Goal: Task Accomplishment & Management: Complete application form

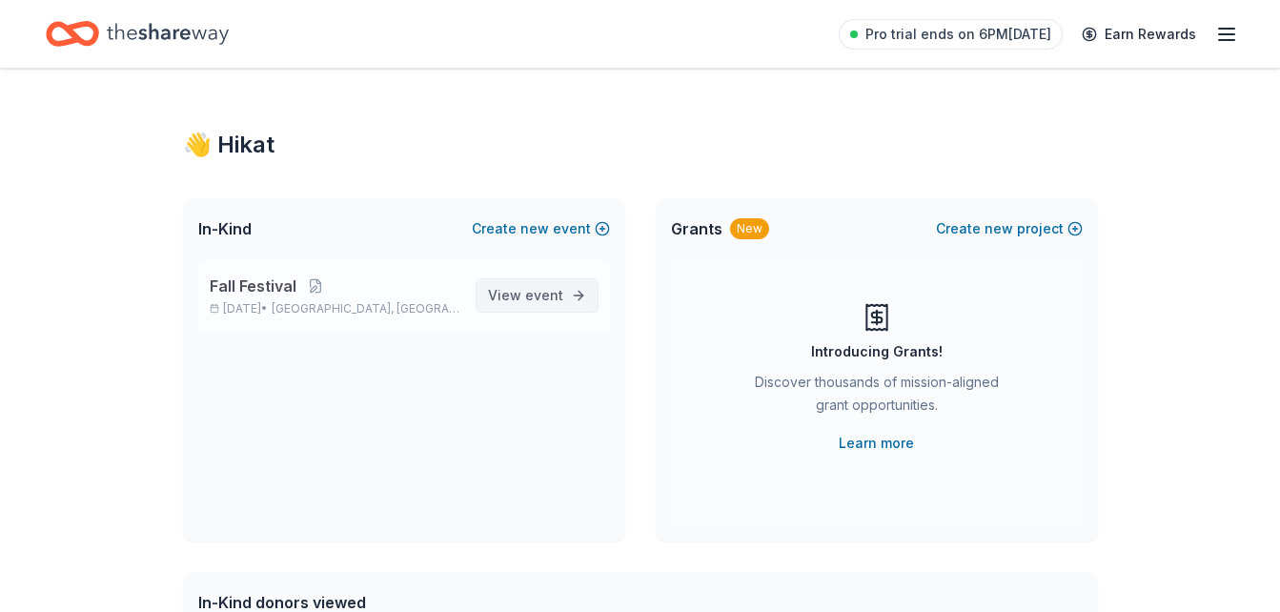
click at [532, 294] on span "event" at bounding box center [544, 295] width 38 height 16
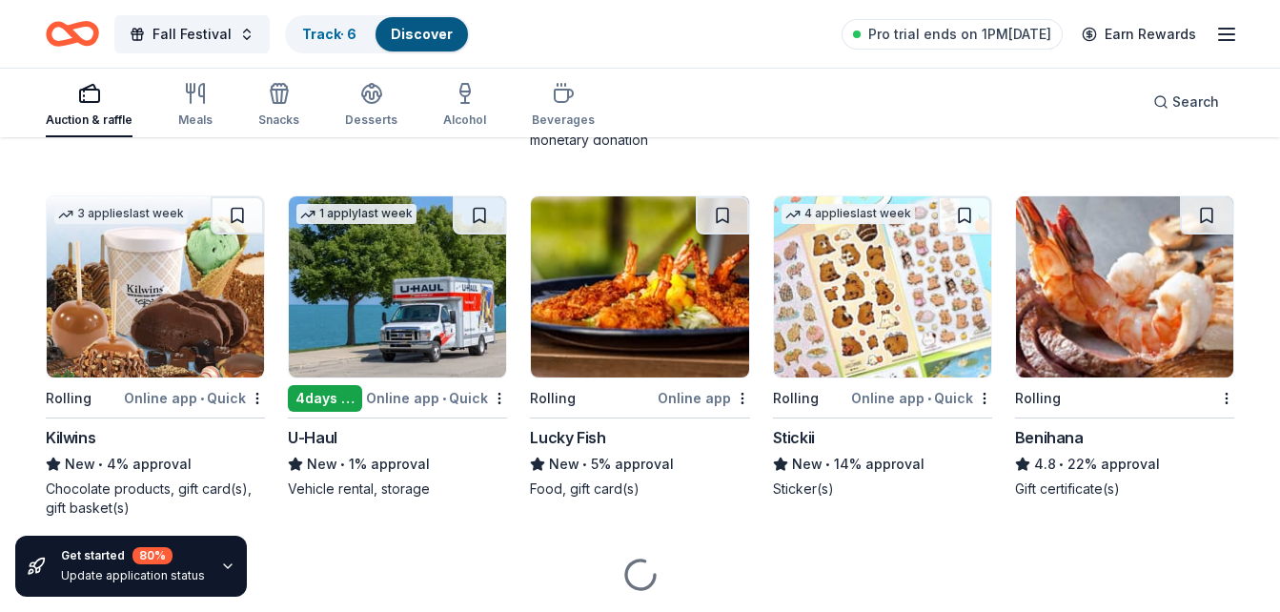
scroll to position [3507, 0]
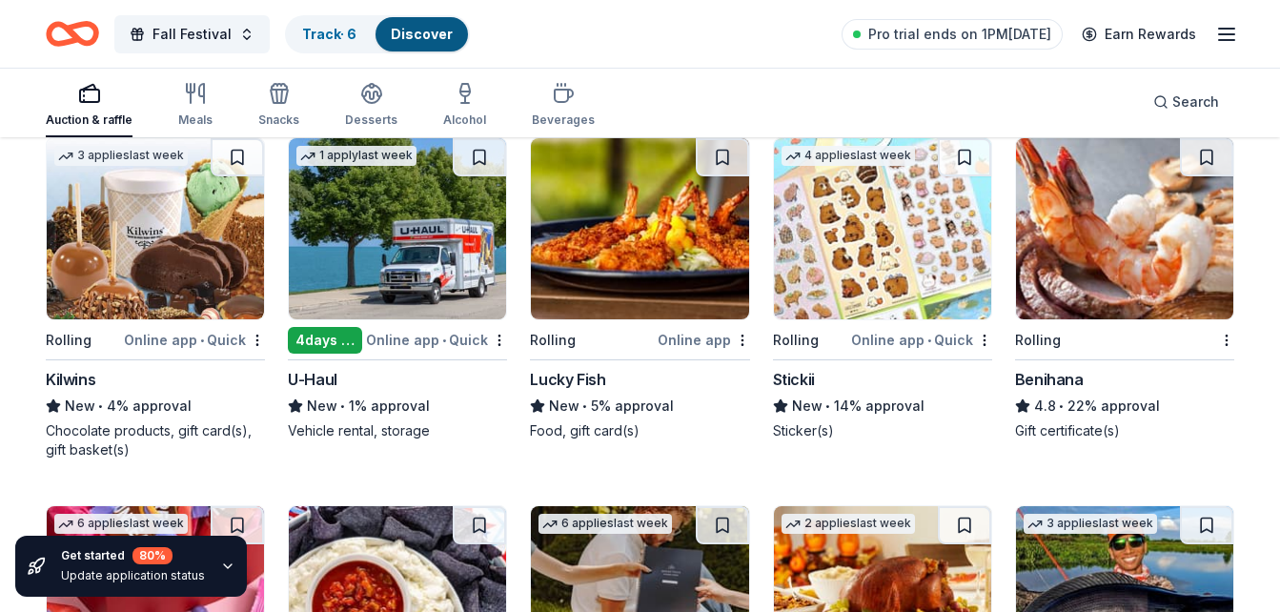
click at [865, 253] on img at bounding box center [882, 228] width 217 height 181
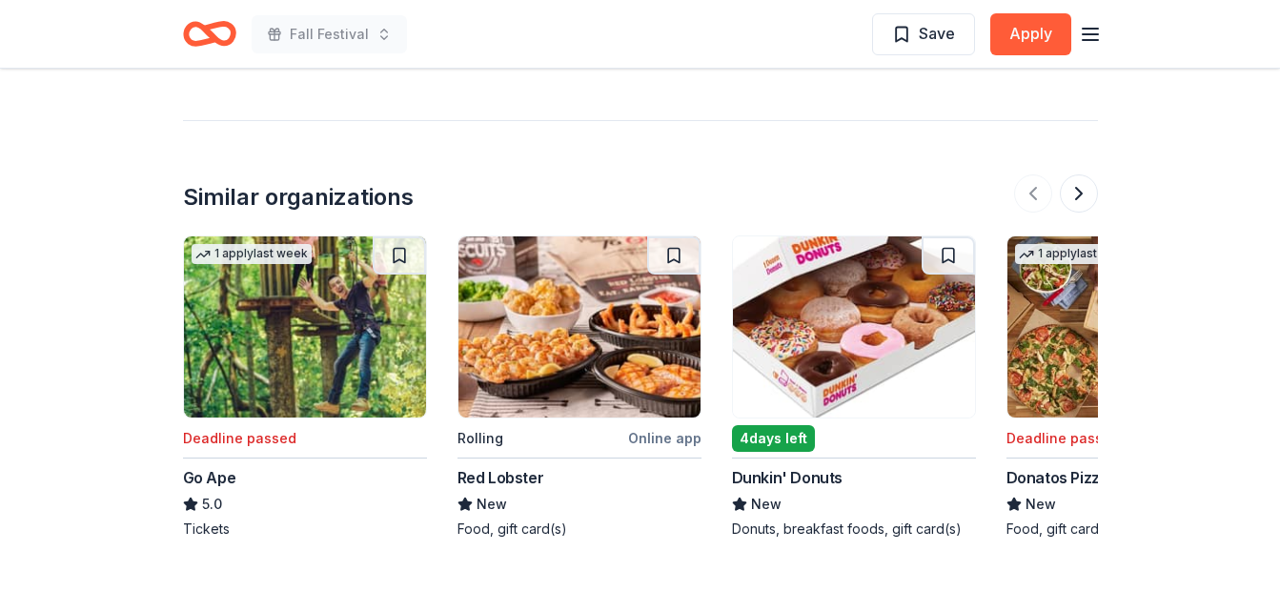
scroll to position [1954, 0]
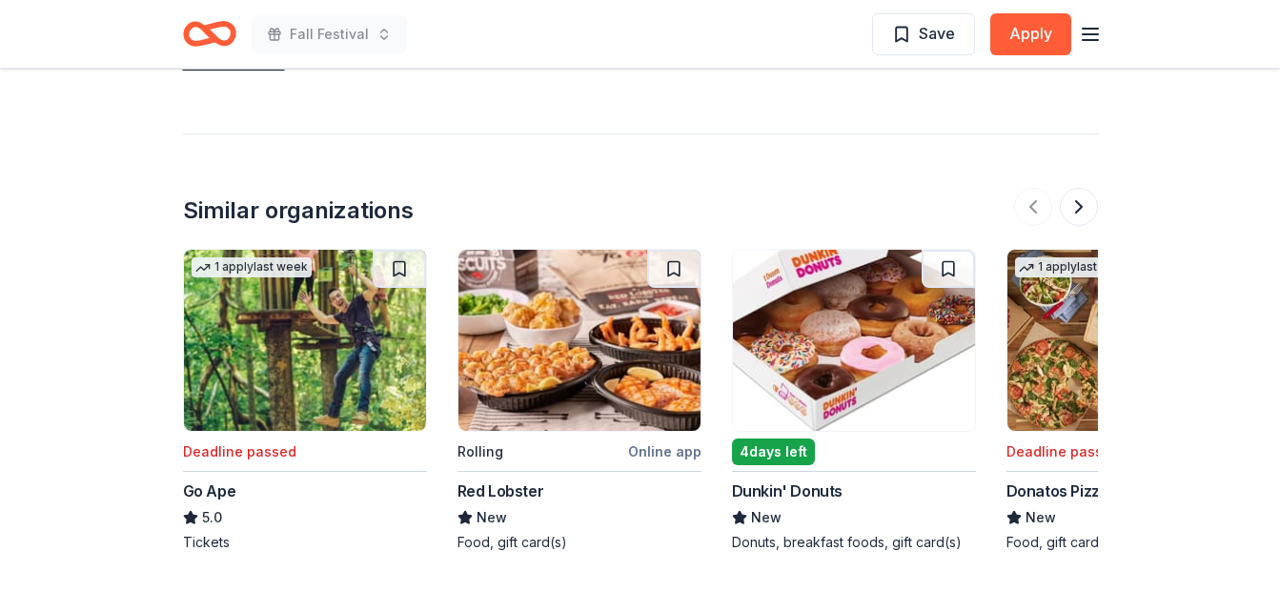
click at [559, 329] on img at bounding box center [580, 340] width 242 height 181
click at [1086, 211] on button at bounding box center [1079, 207] width 38 height 38
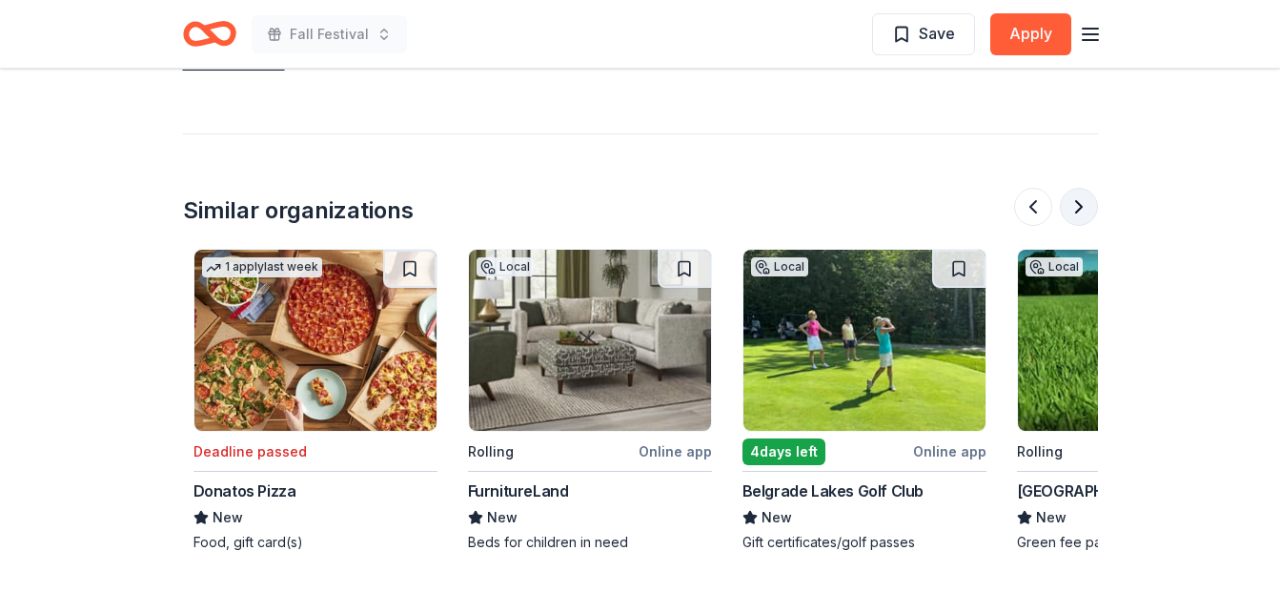
scroll to position [0, 824]
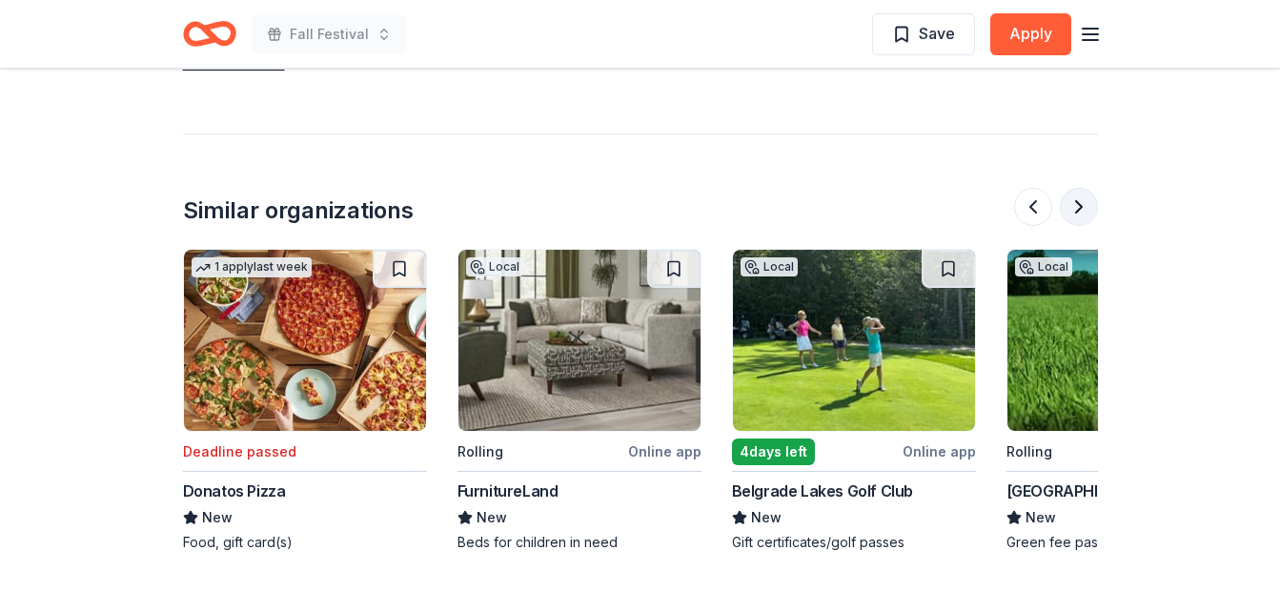
click at [1086, 211] on button at bounding box center [1079, 207] width 38 height 38
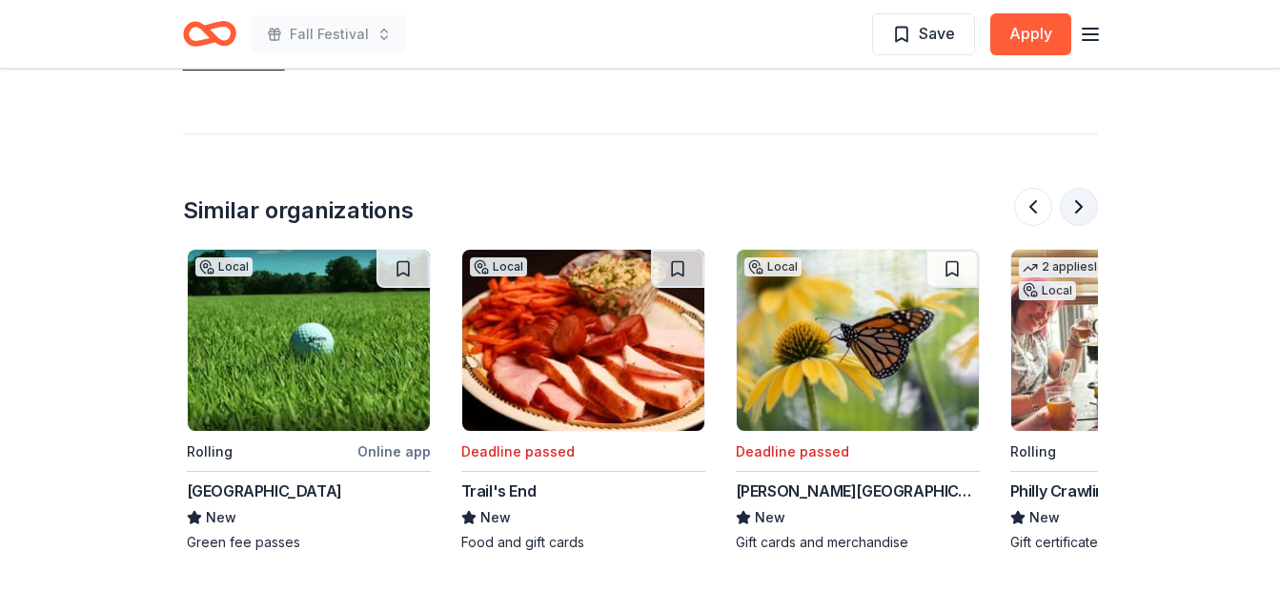
scroll to position [0, 1647]
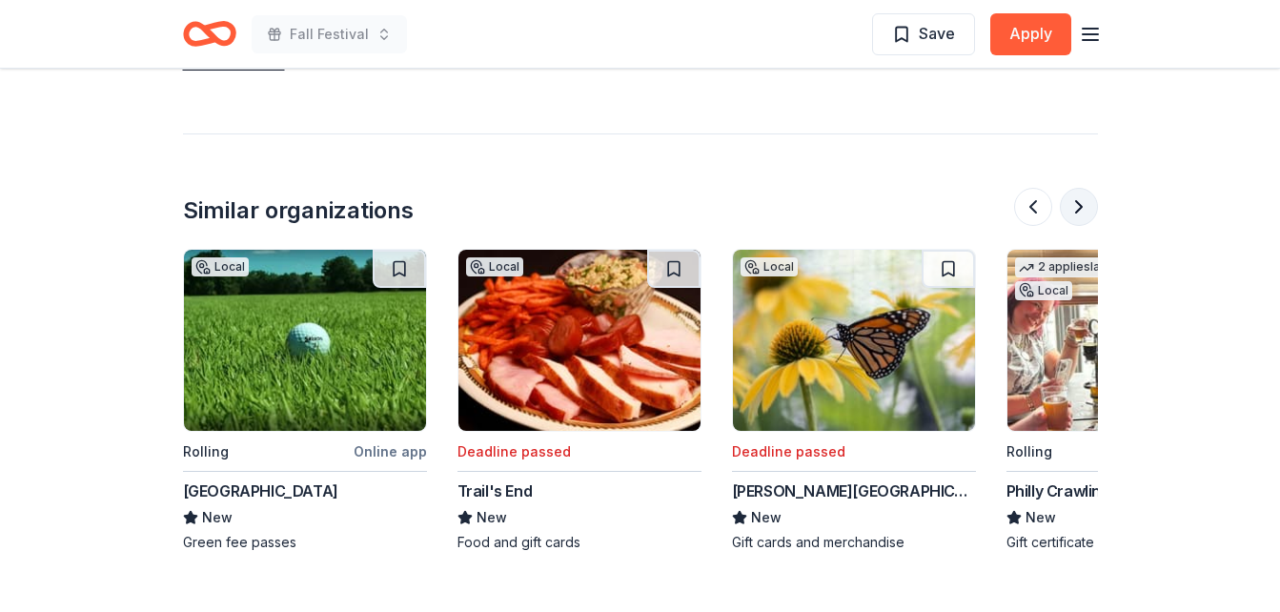
click at [1086, 211] on button at bounding box center [1079, 207] width 38 height 38
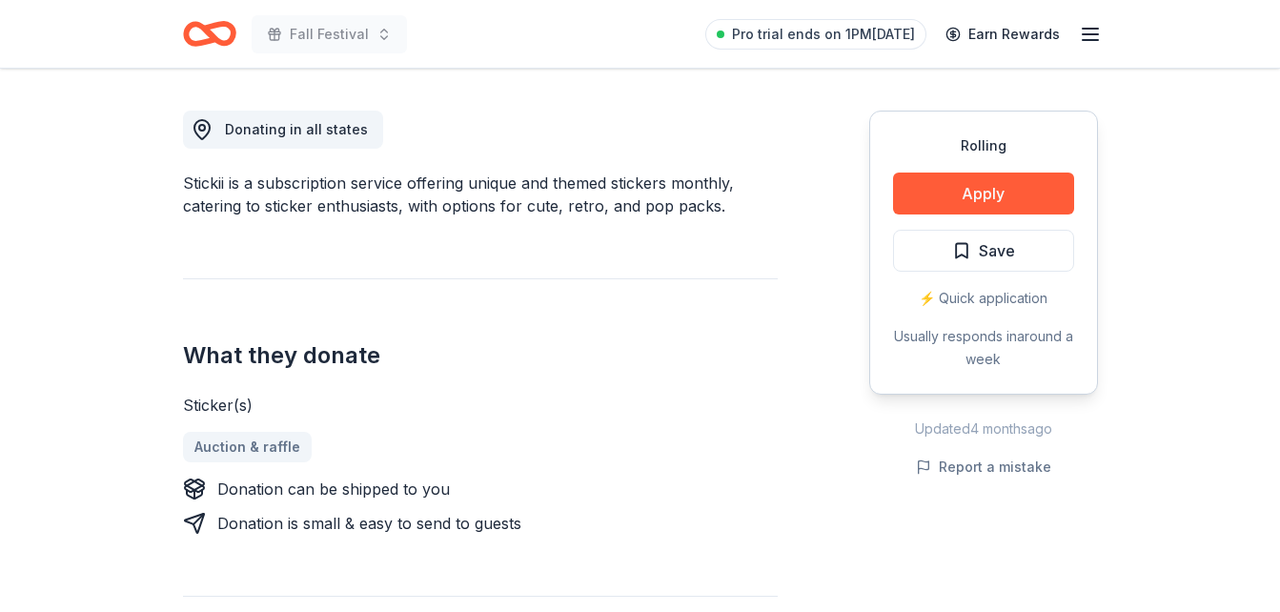
scroll to position [0, 0]
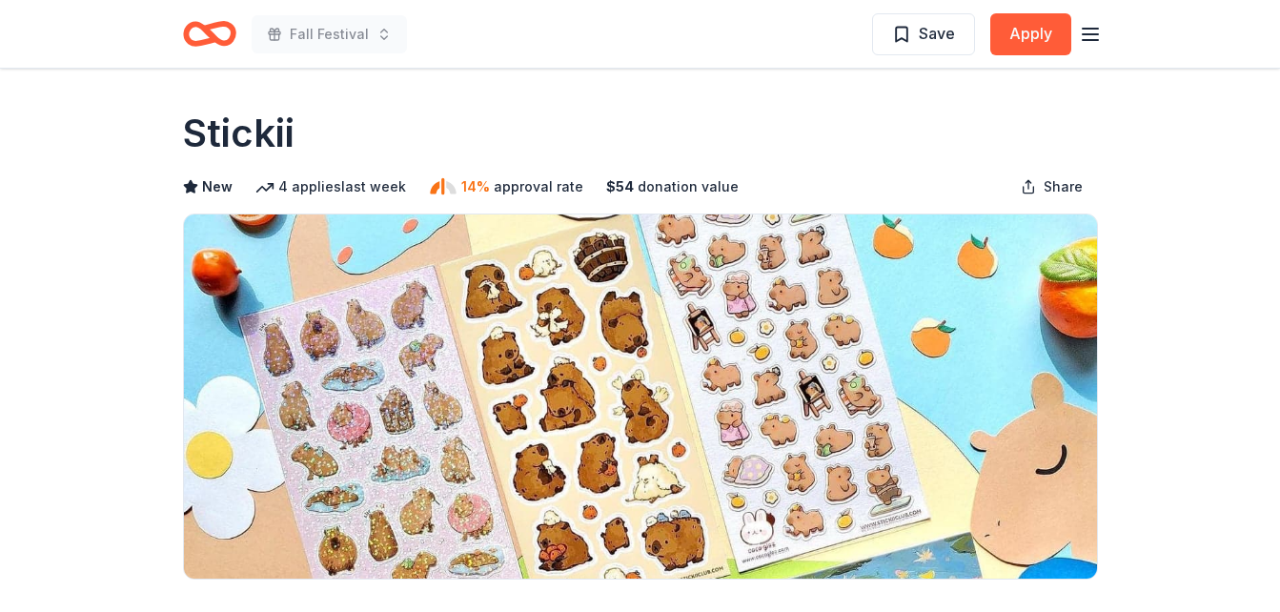
click at [207, 19] on icon "Home" at bounding box center [209, 33] width 53 height 45
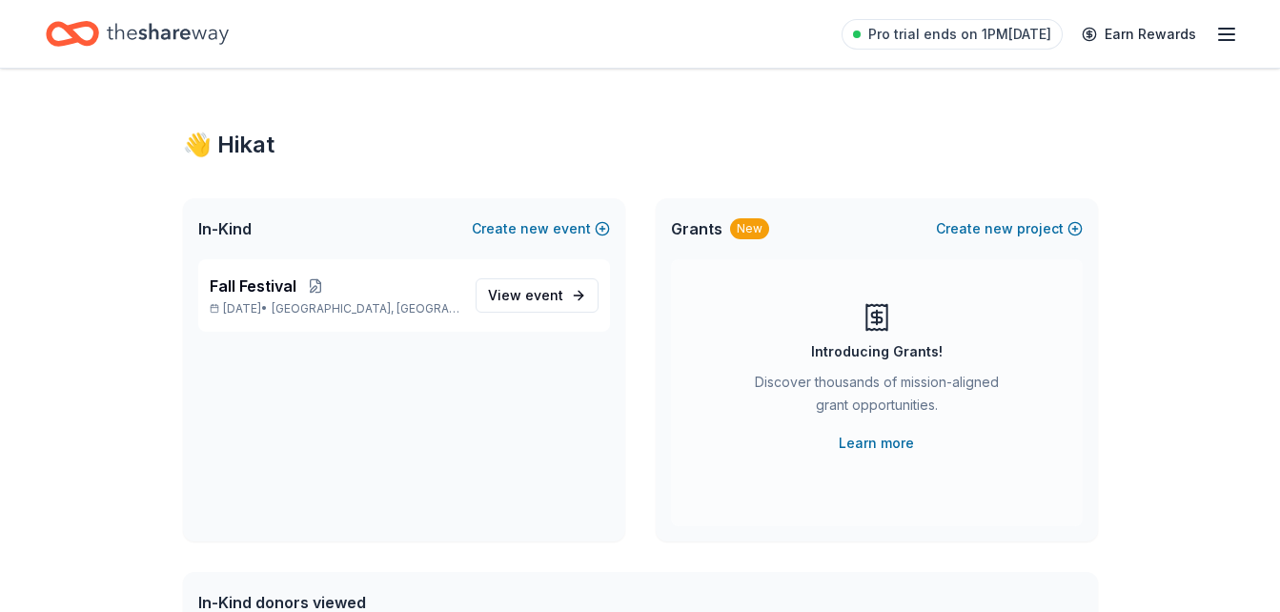
click at [207, 26] on icon "Home" at bounding box center [168, 33] width 122 height 39
click at [519, 297] on span "View event" at bounding box center [525, 295] width 75 height 23
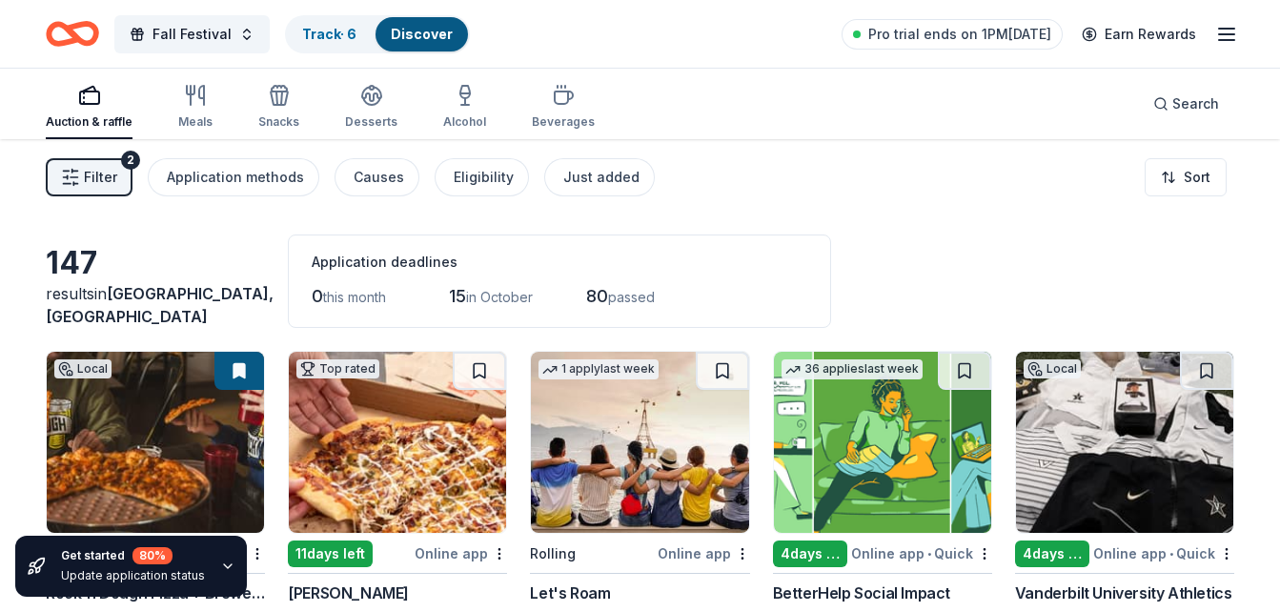
click at [220, 563] on icon "button" at bounding box center [227, 566] width 15 height 15
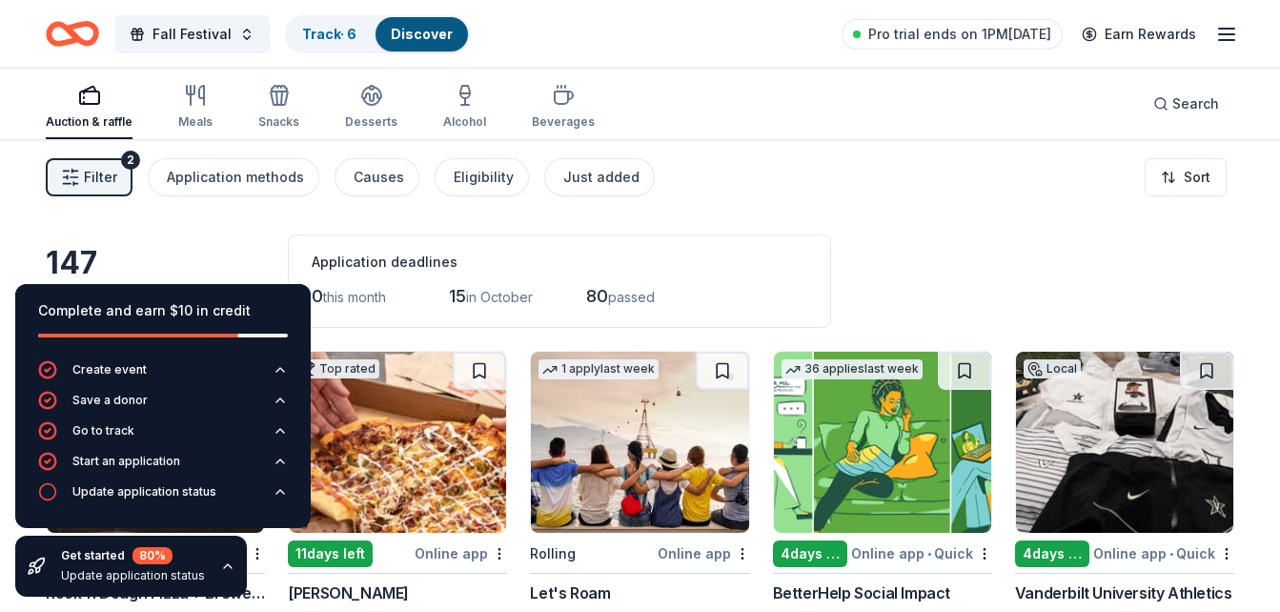
click at [220, 563] on icon "button" at bounding box center [227, 566] width 15 height 15
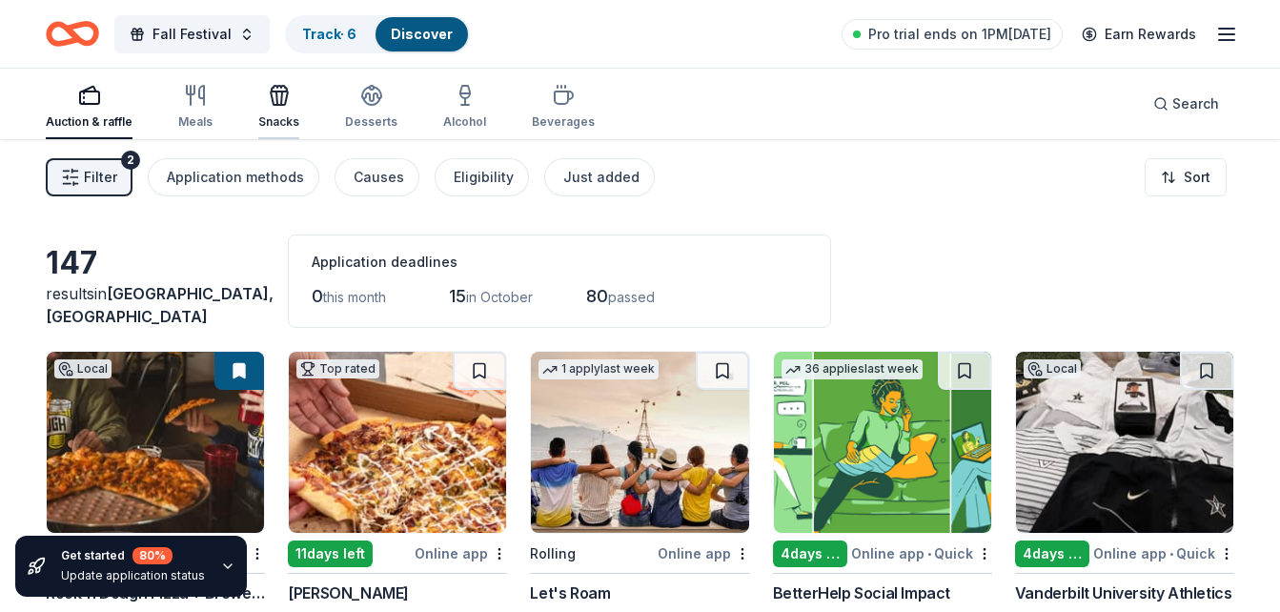
click at [268, 110] on div "Snacks" at bounding box center [278, 107] width 41 height 46
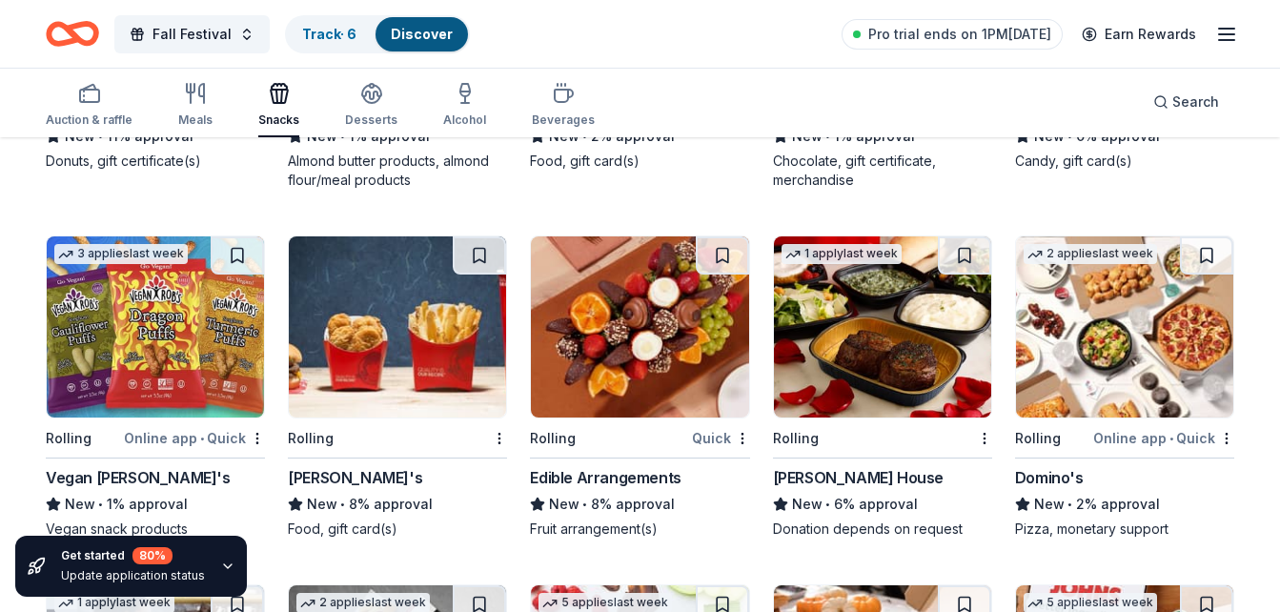
scroll to position [3008, 0]
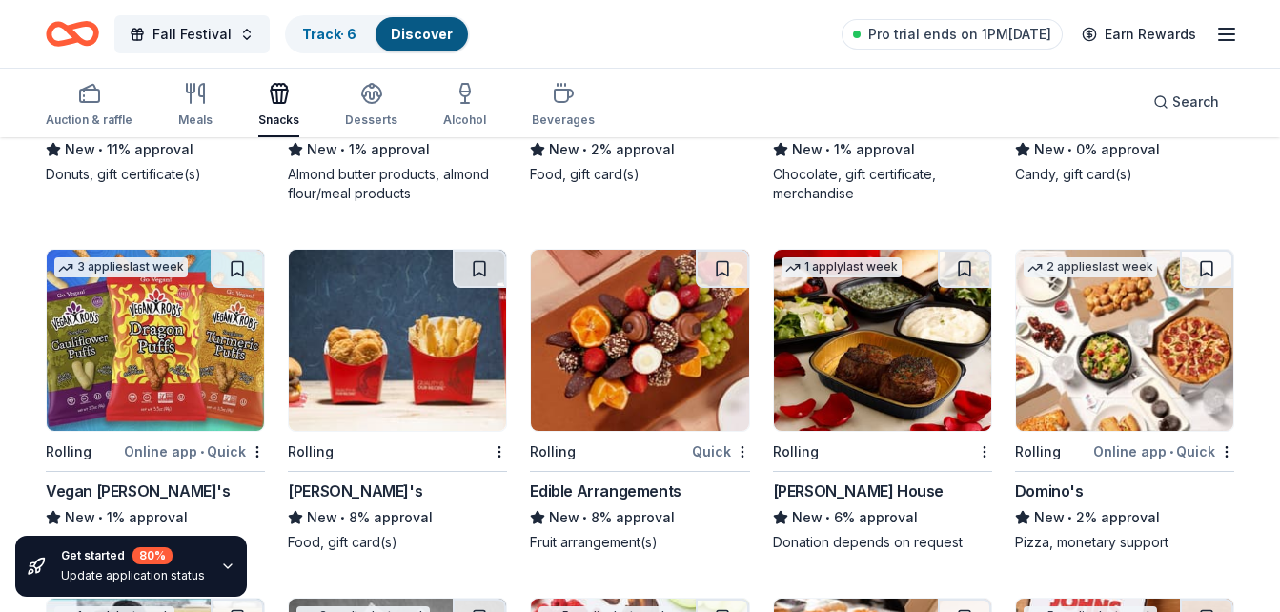
click at [859, 391] on img at bounding box center [882, 340] width 217 height 181
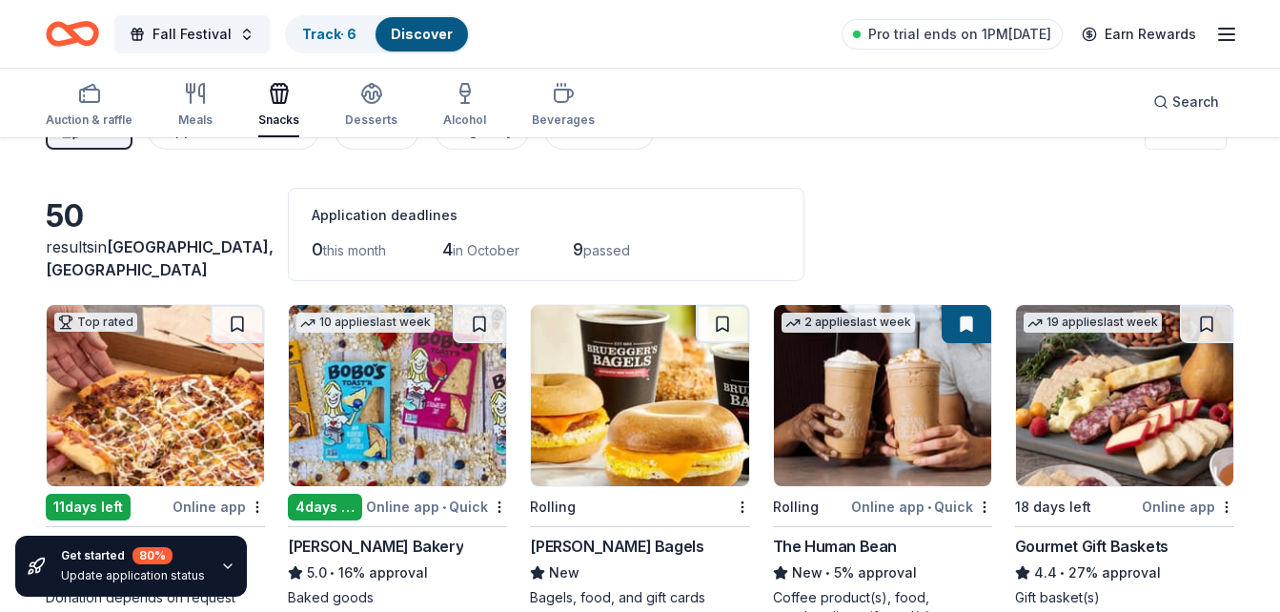
scroll to position [0, 0]
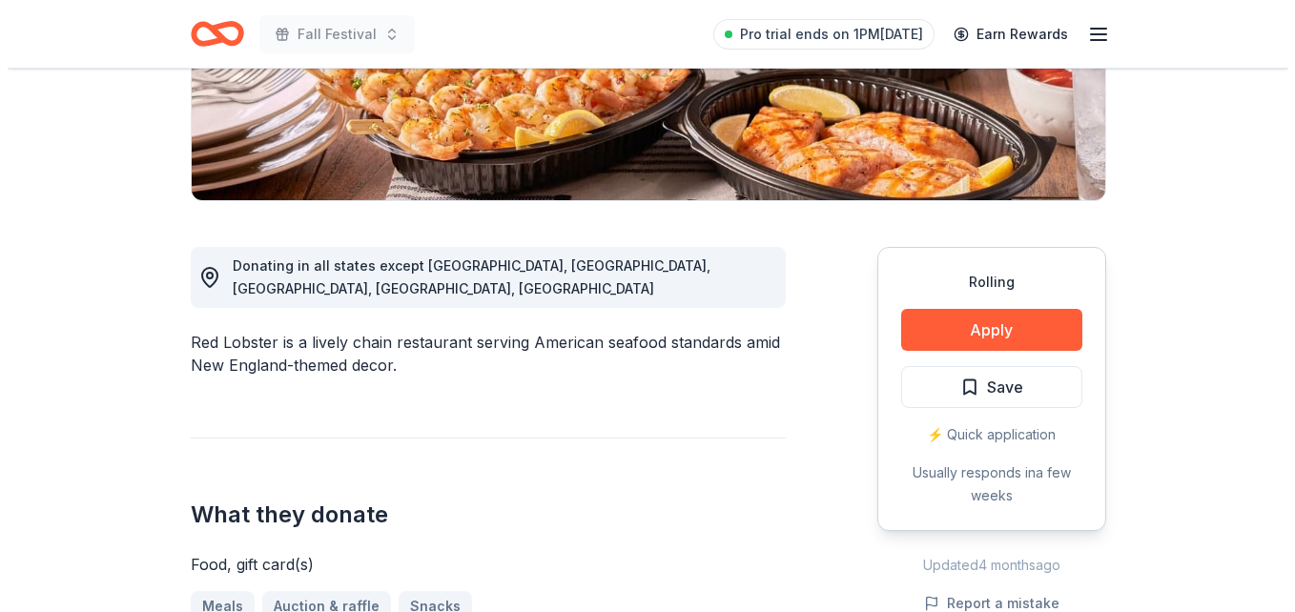
scroll to position [306, 0]
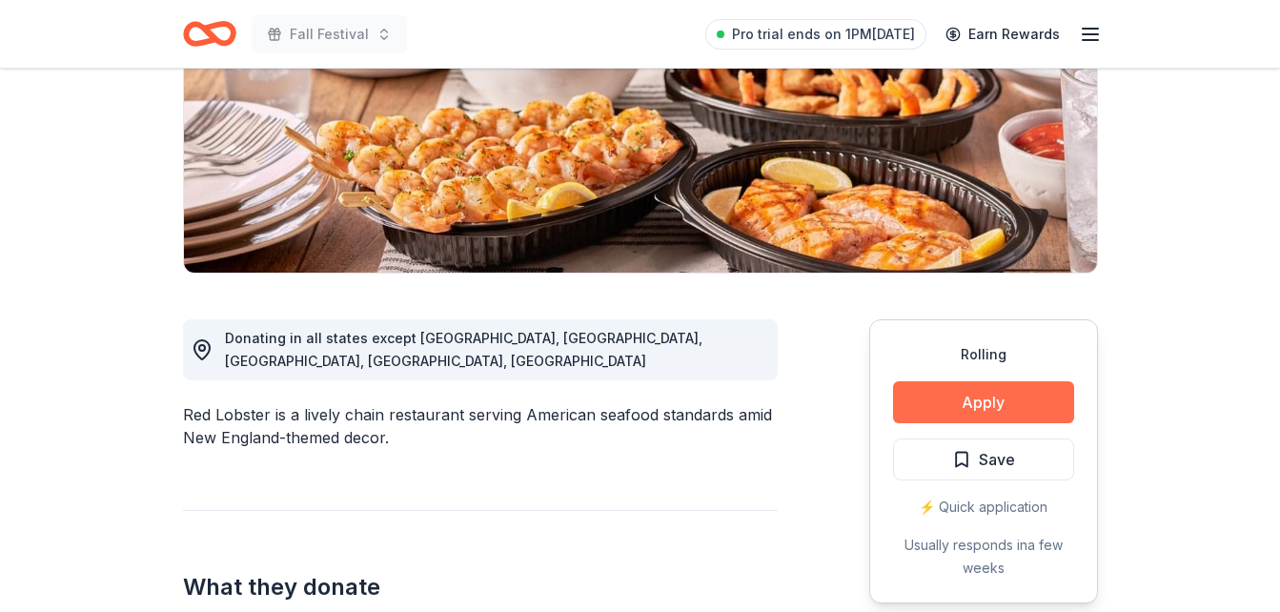
click at [967, 400] on button "Apply" at bounding box center [983, 402] width 181 height 42
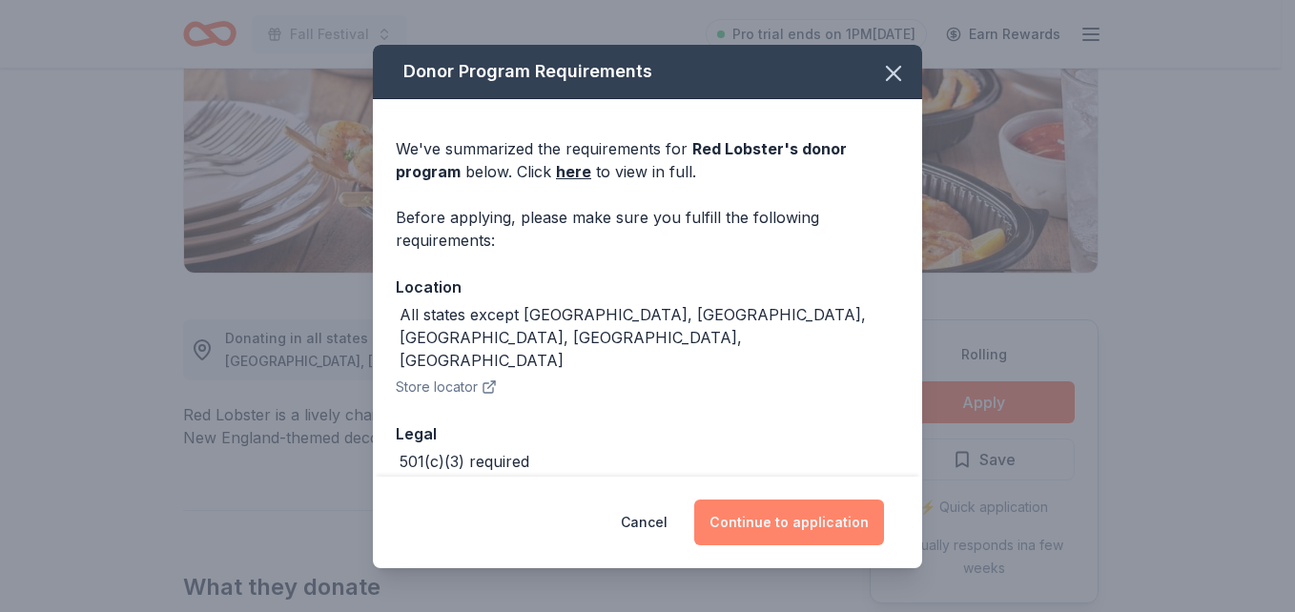
click at [770, 520] on button "Continue to application" at bounding box center [789, 523] width 190 height 46
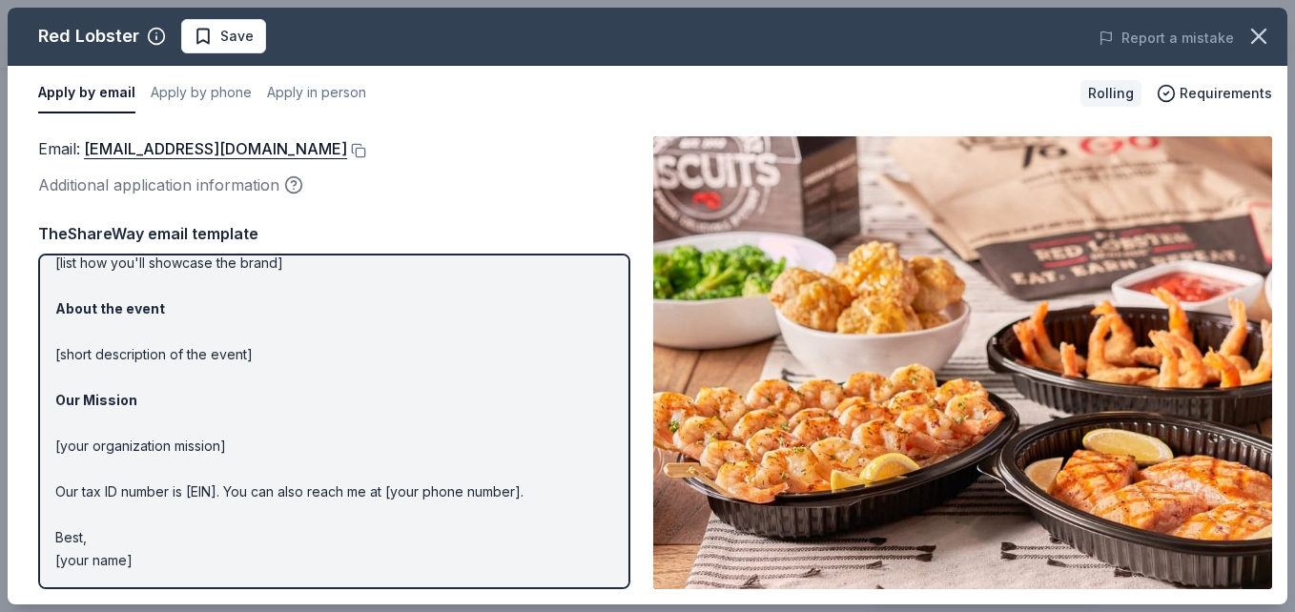
scroll to position [0, 0]
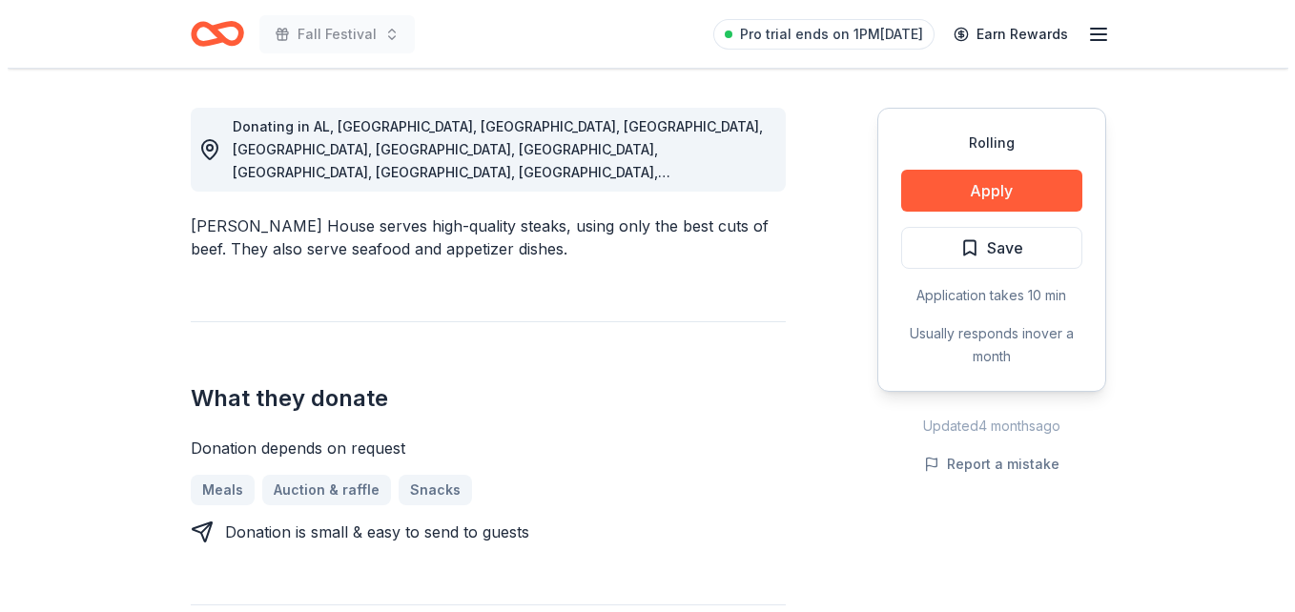
scroll to position [481, 0]
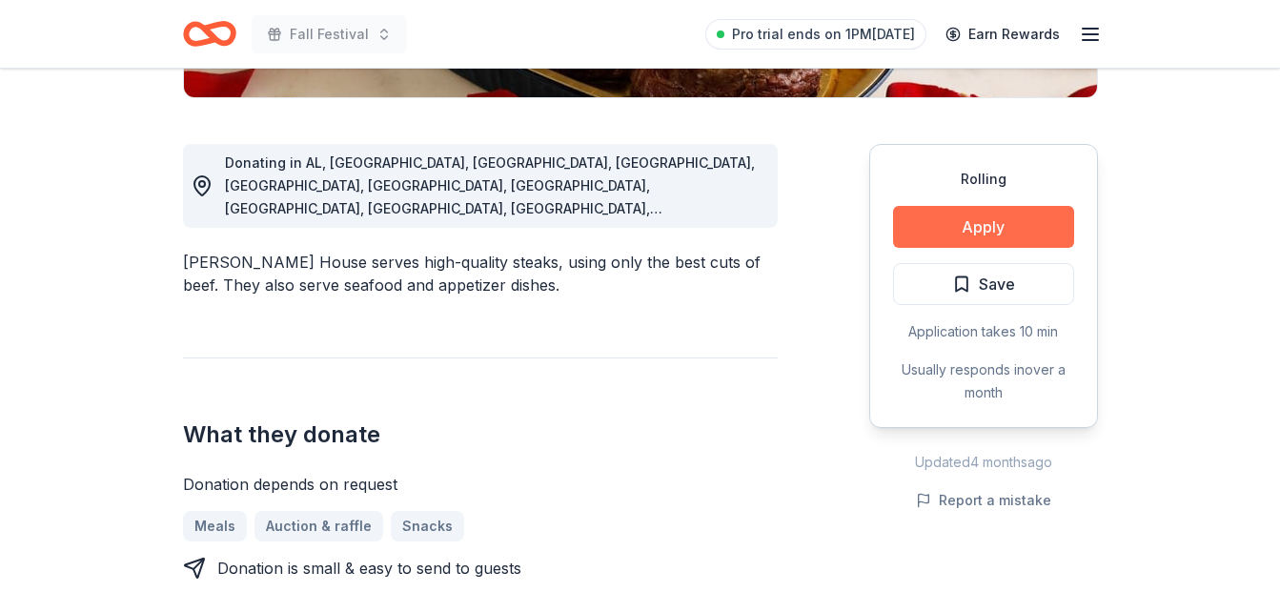
click at [972, 235] on button "Apply" at bounding box center [983, 227] width 181 height 42
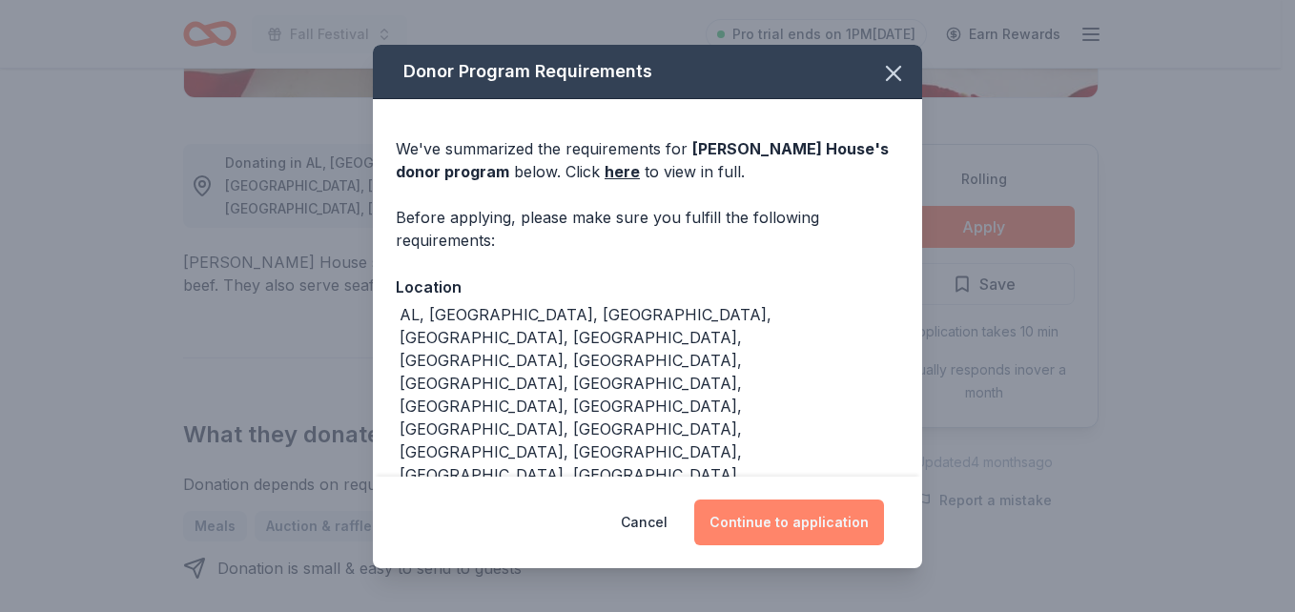
click at [767, 531] on button "Continue to application" at bounding box center [789, 523] width 190 height 46
